Goal: Transaction & Acquisition: Purchase product/service

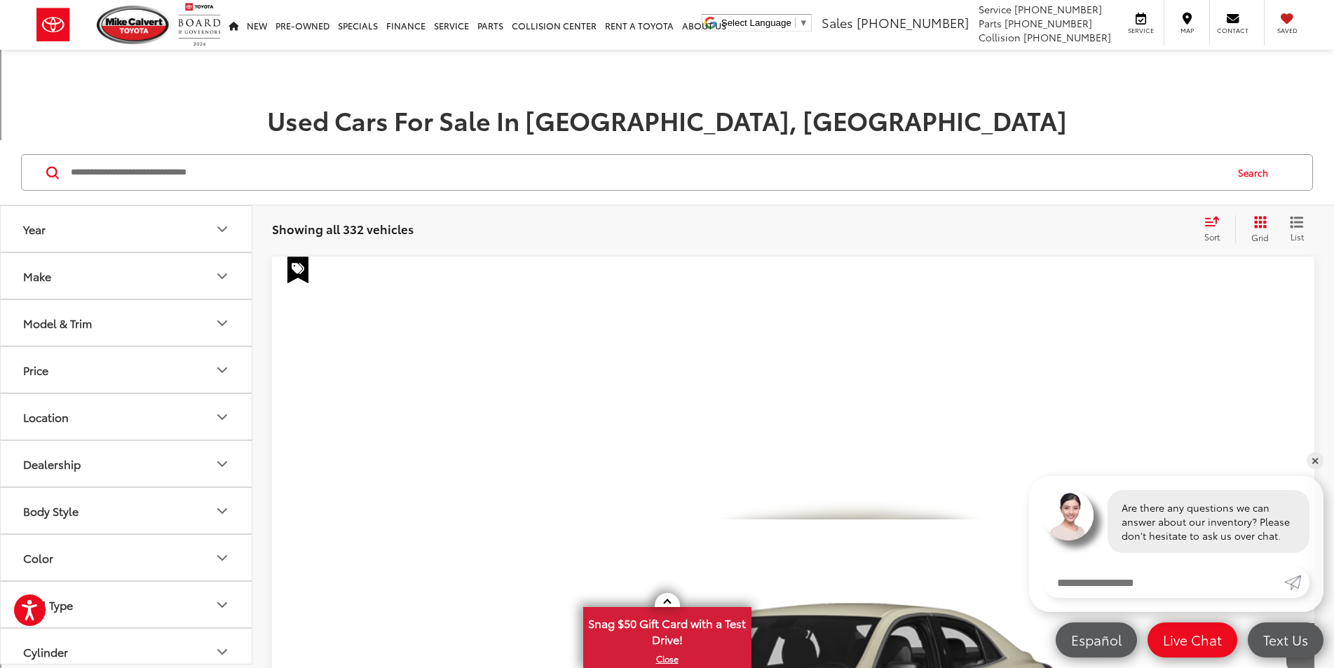
click at [202, 266] on button "Make" at bounding box center [127, 276] width 252 height 46
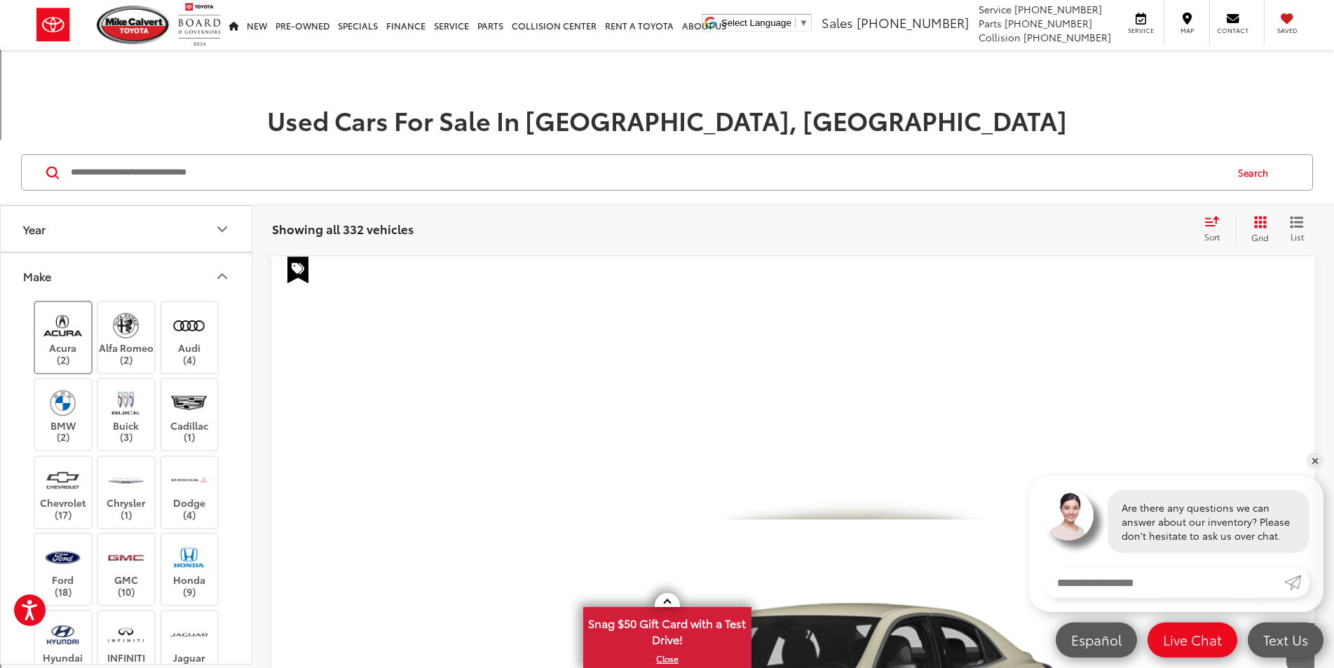
click at [67, 336] on img at bounding box center [62, 325] width 39 height 33
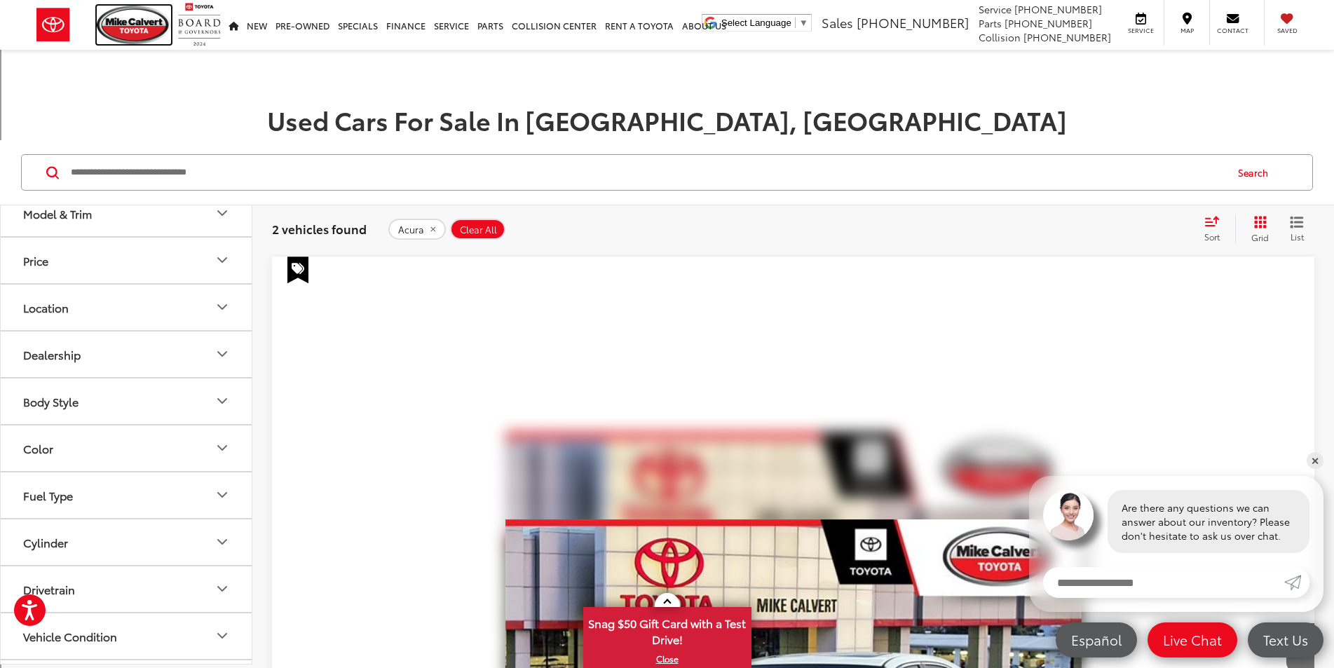
click at [125, 32] on img at bounding box center [134, 25] width 74 height 39
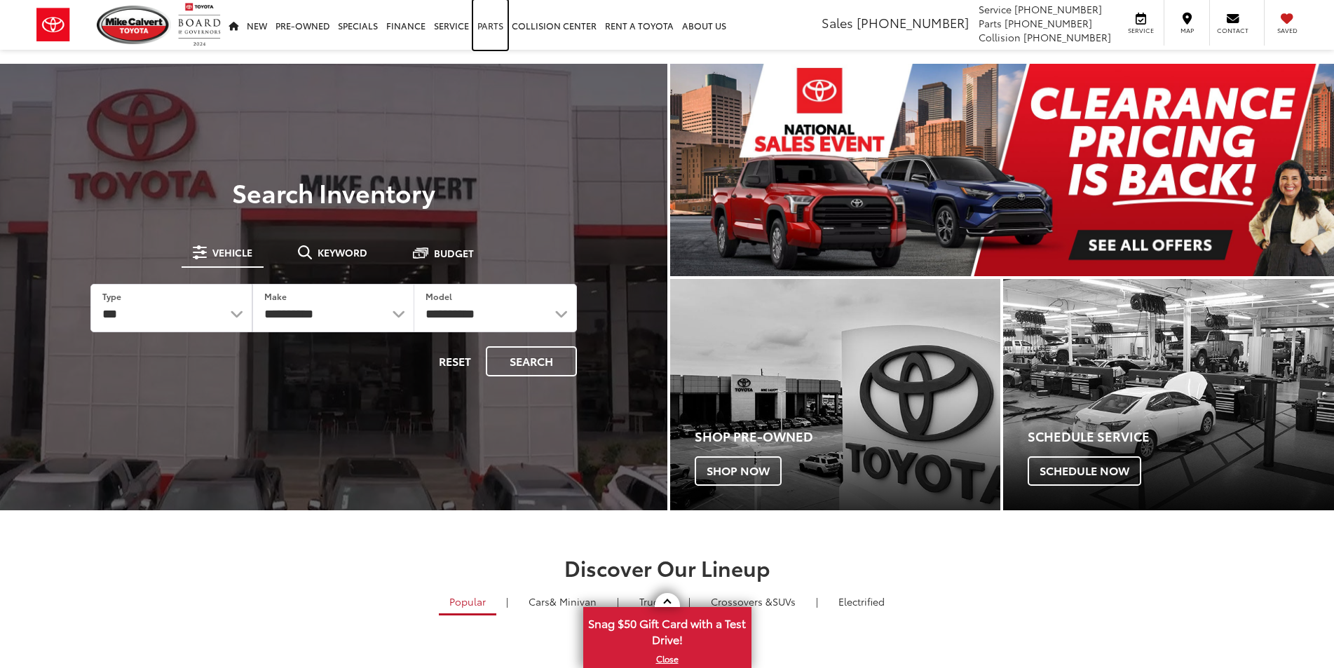
click at [501, 24] on link "Parts" at bounding box center [490, 25] width 34 height 50
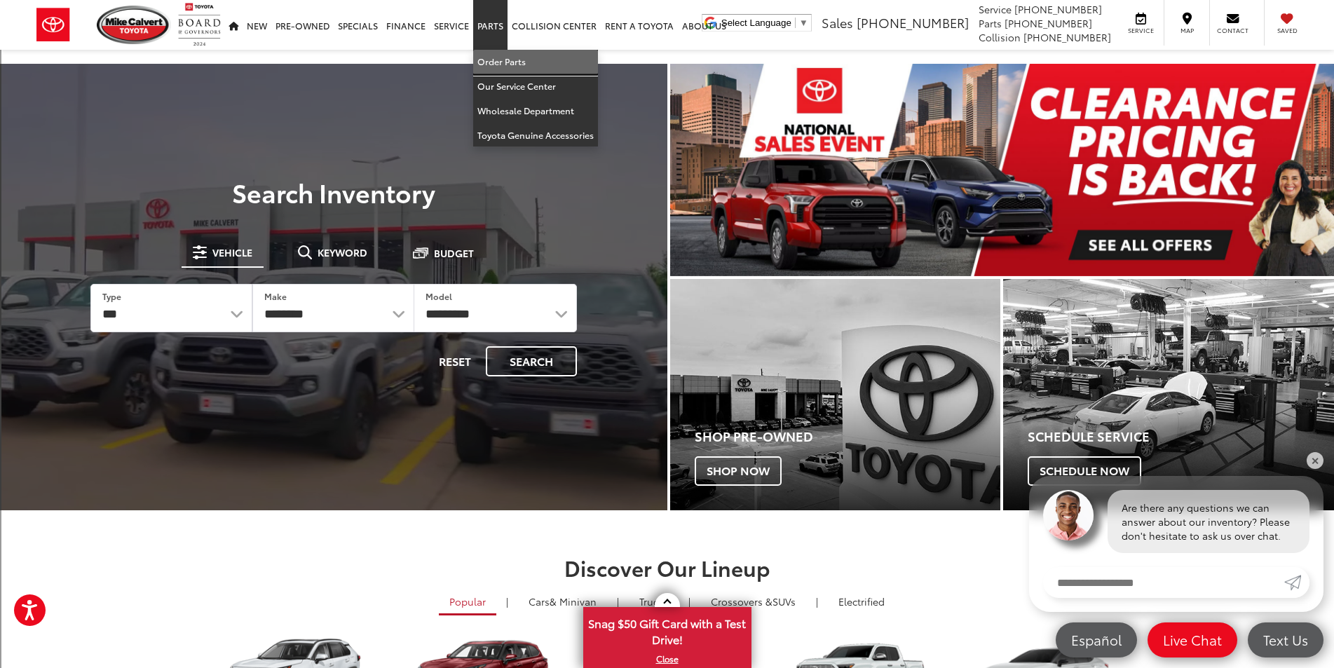
click at [519, 64] on link "Order Parts" at bounding box center [535, 62] width 125 height 25
